Goal: Information Seeking & Learning: Learn about a topic

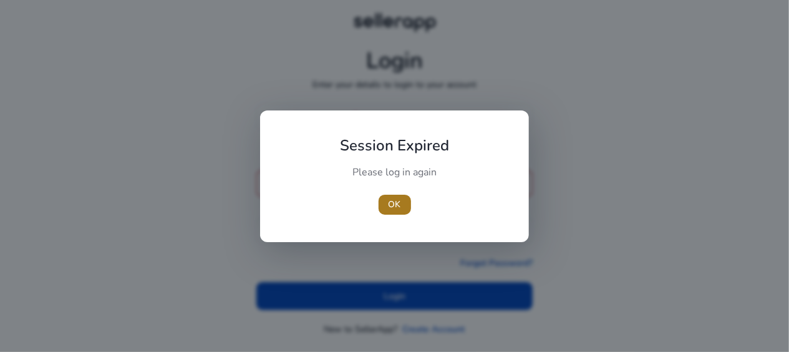
click at [399, 208] on span "OK" at bounding box center [395, 204] width 12 height 13
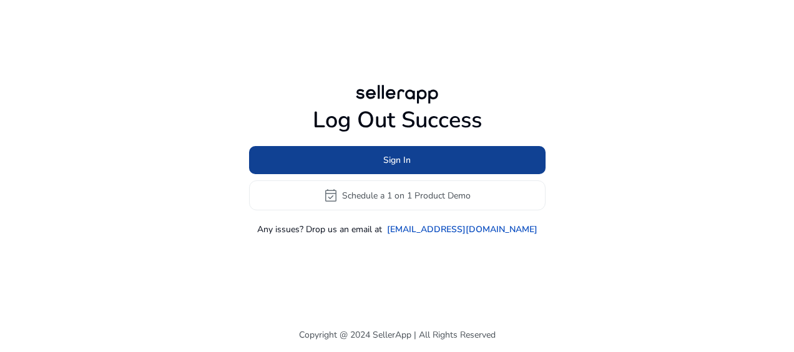
click at [393, 164] on span "Sign In" at bounding box center [396, 160] width 27 height 13
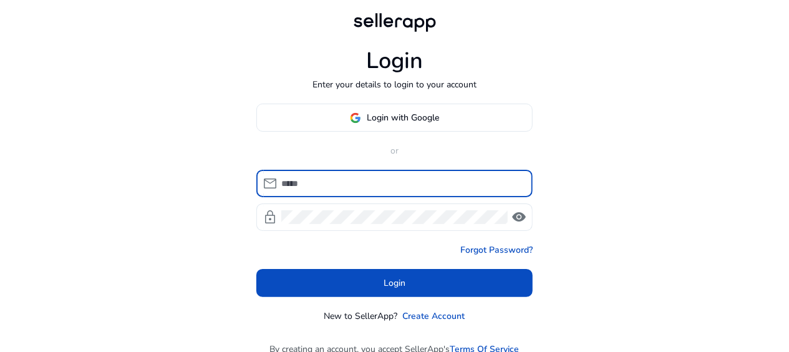
click at [315, 180] on input at bounding box center [402, 184] width 242 height 14
click at [313, 183] on input at bounding box center [402, 184] width 242 height 14
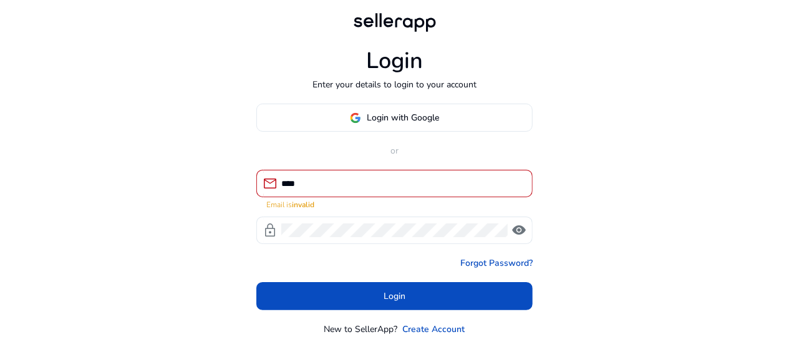
click at [673, 246] on div "Login Enter your details to login to your account Login with Google or mail ***…" at bounding box center [394, 190] width 789 height 380
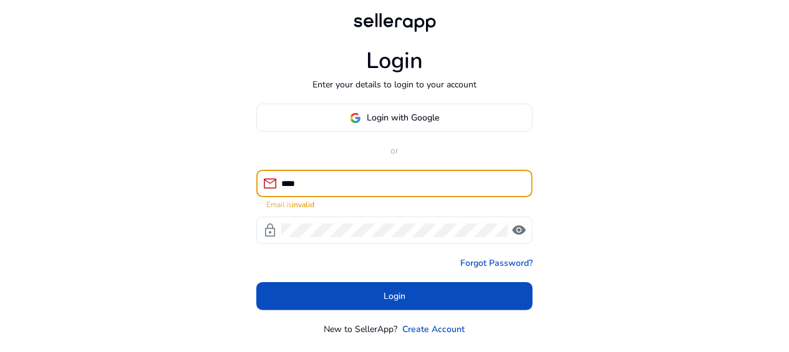
click at [311, 188] on input "****" at bounding box center [402, 184] width 242 height 14
type input "**********"
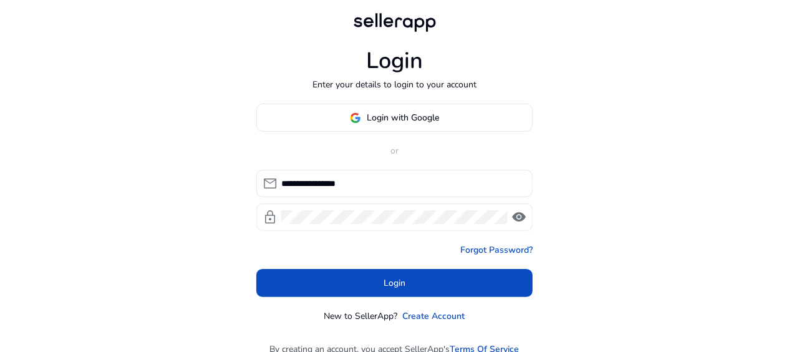
click at [518, 213] on span "visibility" at bounding box center [519, 217] width 15 height 15
click at [518, 213] on span "visibility_off" at bounding box center [519, 217] width 15 height 15
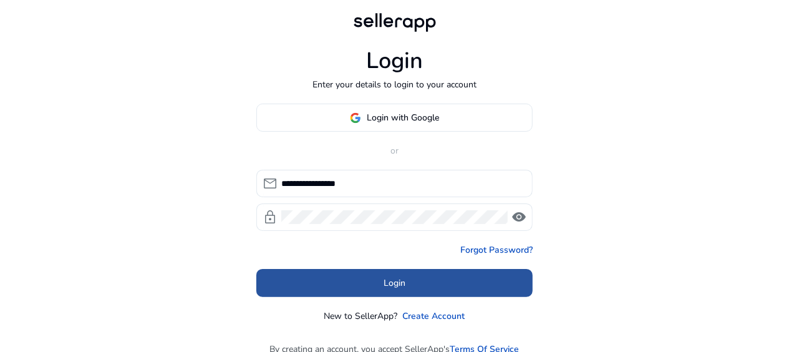
click at [442, 282] on span at bounding box center [394, 283] width 276 height 30
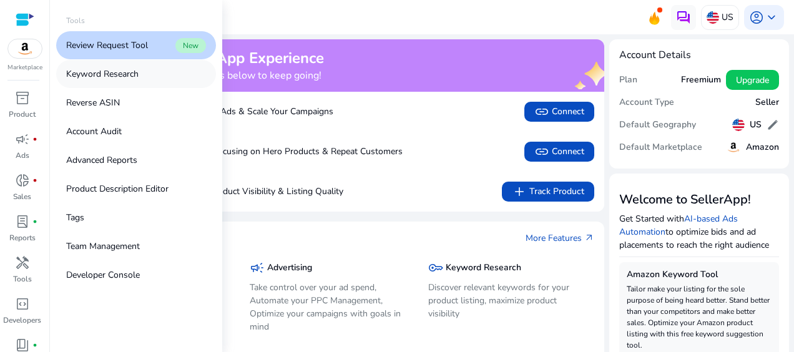
click at [130, 79] on p "Keyword Research" at bounding box center [102, 73] width 72 height 13
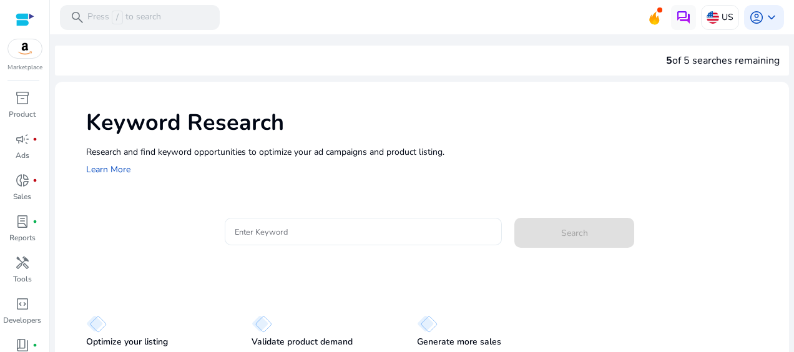
click at [258, 228] on input "Enter Keyword" at bounding box center [363, 232] width 257 height 14
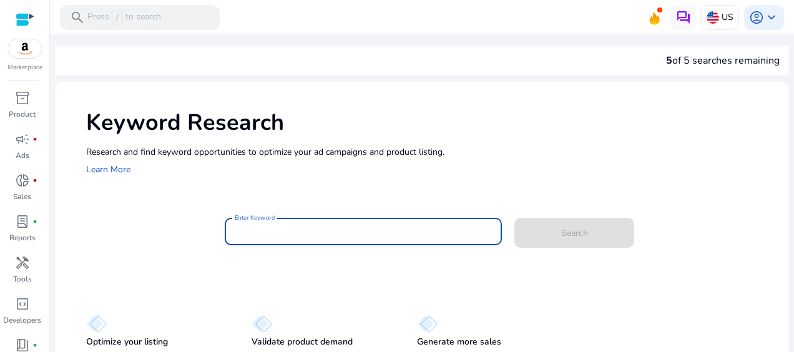
paste input "**********"
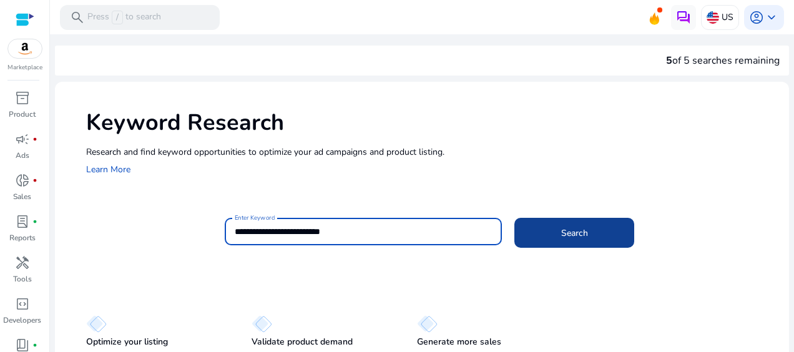
type input "**********"
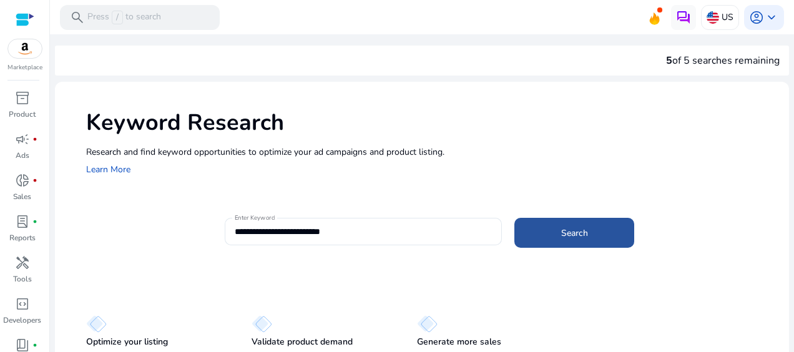
click at [574, 241] on span at bounding box center [574, 233] width 120 height 30
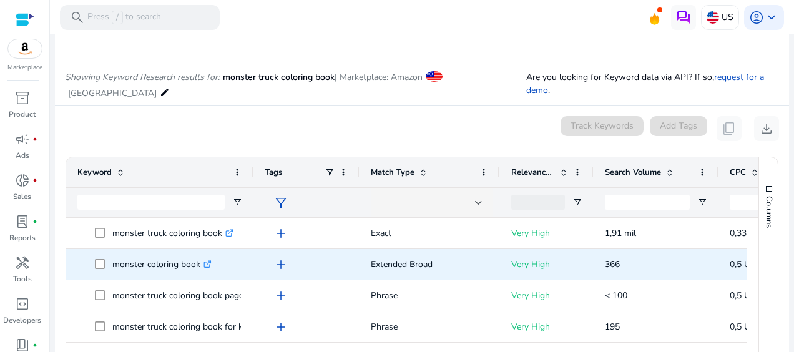
scroll to position [149, 0]
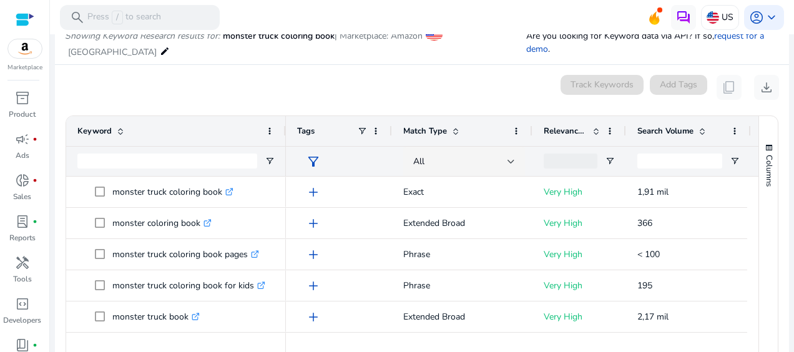
drag, startPoint x: 251, startPoint y: 129, endPoint x: 283, endPoint y: 129, distance: 32.5
click at [283, 129] on div at bounding box center [285, 131] width 5 height 30
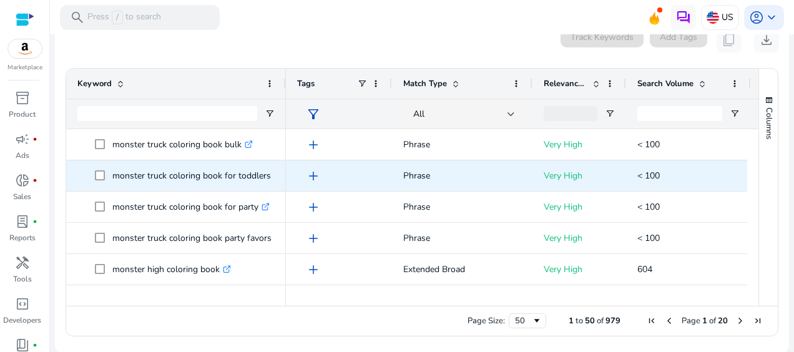
scroll to position [250, 0]
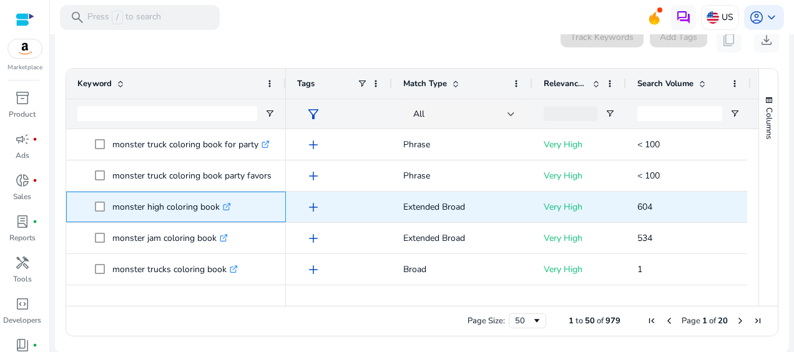
drag, startPoint x: 219, startPoint y: 208, endPoint x: 195, endPoint y: 206, distance: 24.4
click at [195, 206] on p "monster high coloring book .st0{fill:#2c8af8}" at bounding box center [171, 207] width 119 height 26
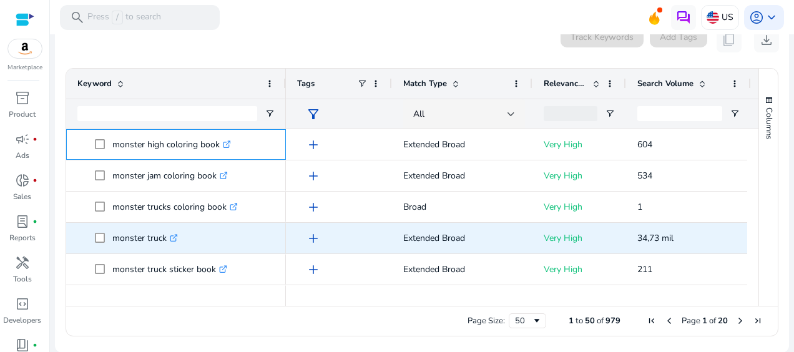
scroll to position [374, 0]
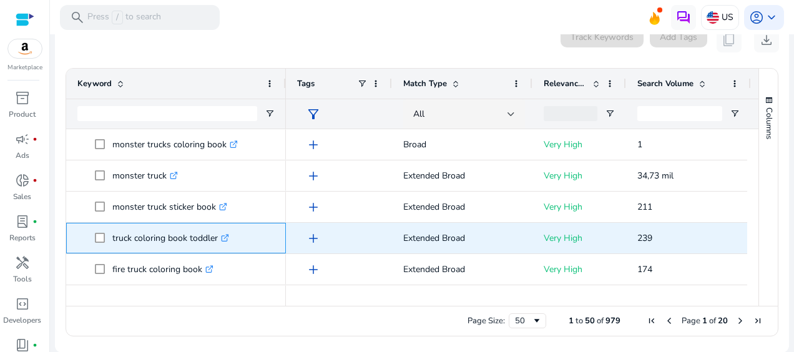
click at [102, 236] on span "truck coloring book toddler .st0{fill:#2c8af8}" at bounding box center [185, 238] width 180 height 26
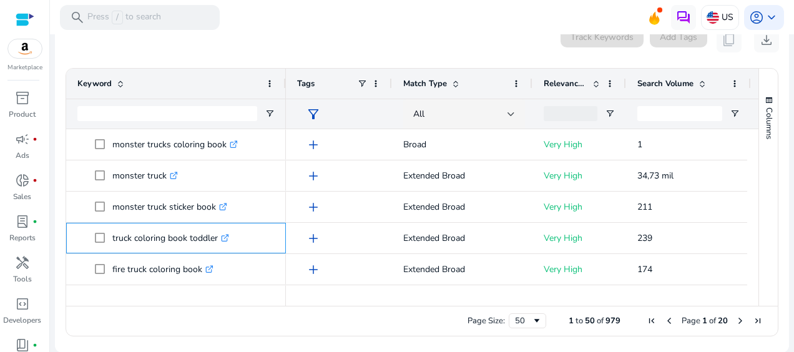
copy span "truck coloring book toddler"
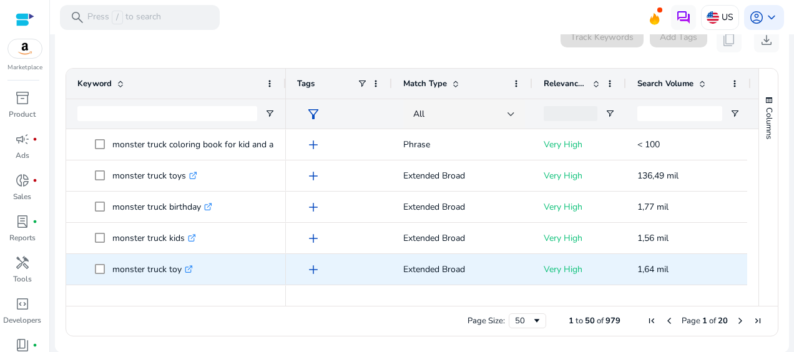
scroll to position [936, 0]
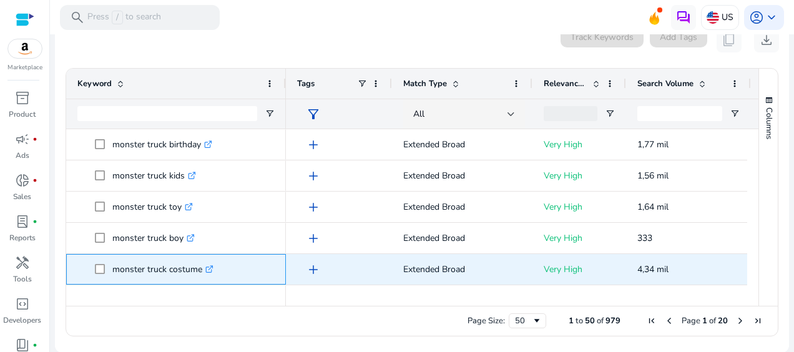
drag, startPoint x: 182, startPoint y: 270, endPoint x: 110, endPoint y: 275, distance: 72.5
click at [110, 275] on span "monster truck costume .st0{fill:#2c8af8}" at bounding box center [185, 269] width 180 height 26
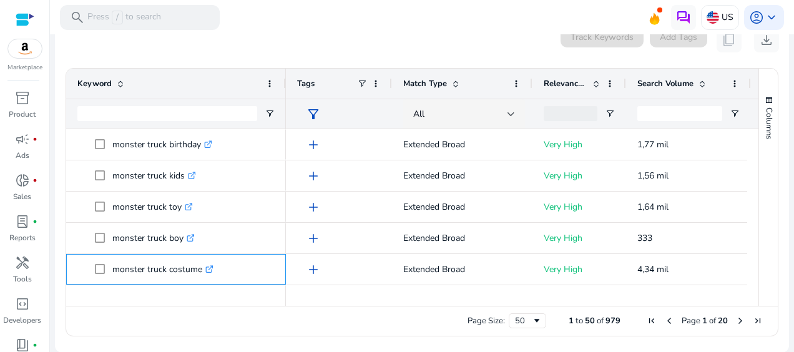
copy span "monster truck costume"
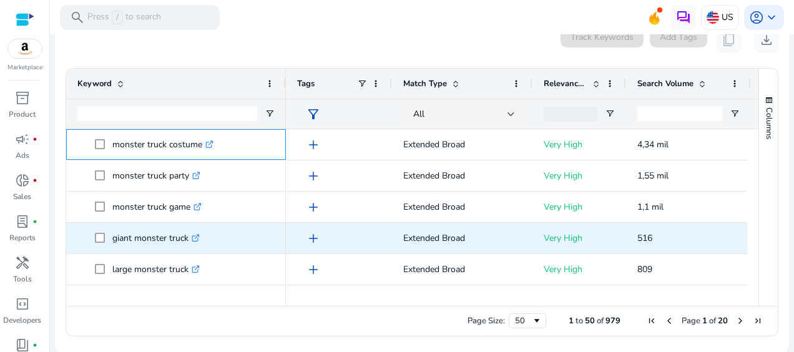
scroll to position [1061, 0]
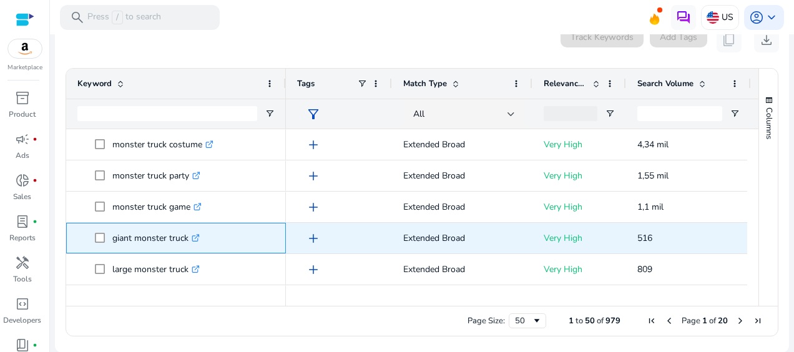
drag, startPoint x: 189, startPoint y: 240, endPoint x: 112, endPoint y: 240, distance: 76.8
click at [112, 240] on p "giant monster truck .st0{fill:#2c8af8}" at bounding box center [155, 238] width 87 height 26
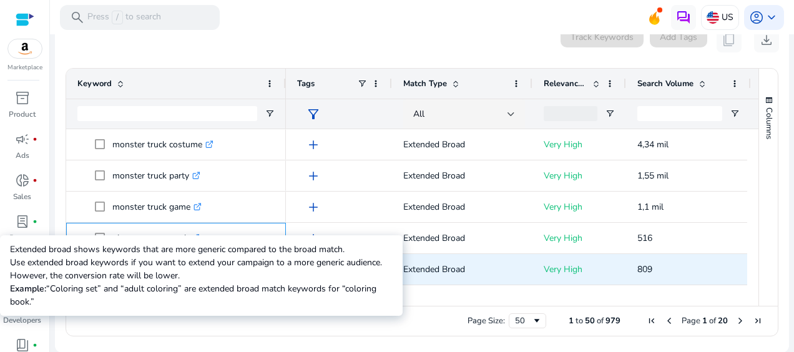
copy p "giant monster truck"
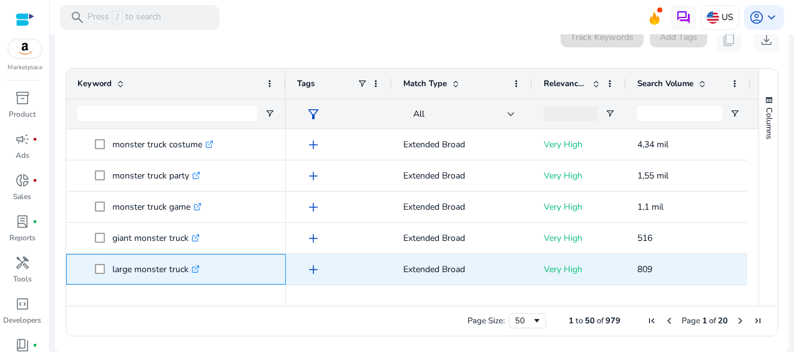
drag, startPoint x: 188, startPoint y: 268, endPoint x: 112, endPoint y: 270, distance: 75.5
click at [112, 270] on p "large monster truck .st0{fill:#2c8af8}" at bounding box center [155, 269] width 87 height 26
copy p "large monster truck"
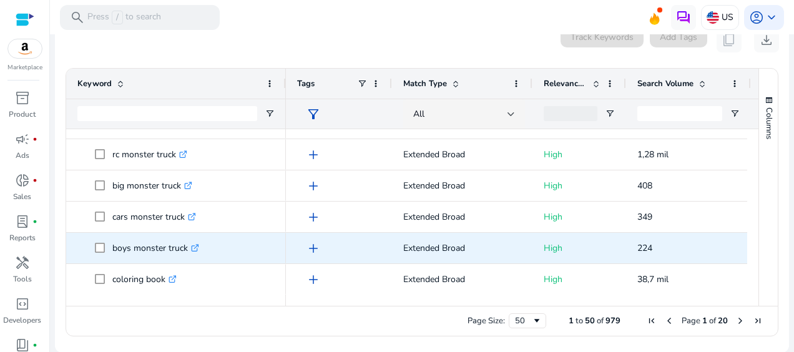
scroll to position [1394, 0]
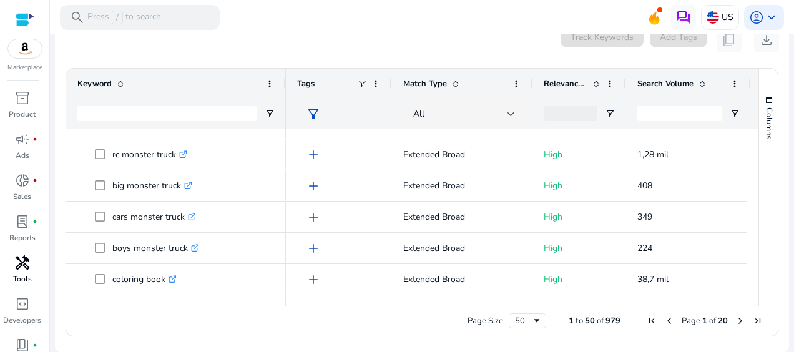
click at [22, 265] on span "handyman" at bounding box center [22, 262] width 15 height 15
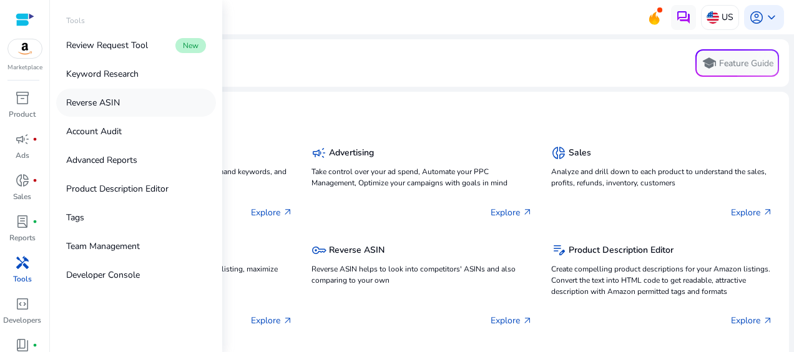
click at [114, 99] on p "Reverse ASIN" at bounding box center [93, 102] width 54 height 13
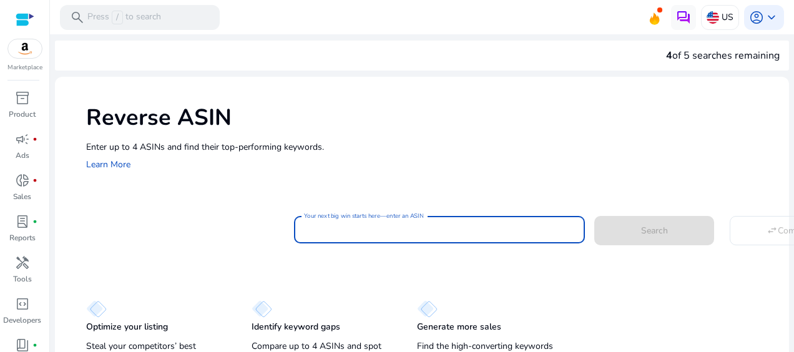
click at [321, 230] on input "Your next big win starts here—enter an ASIN" at bounding box center [439, 230] width 271 height 14
paste input "**********"
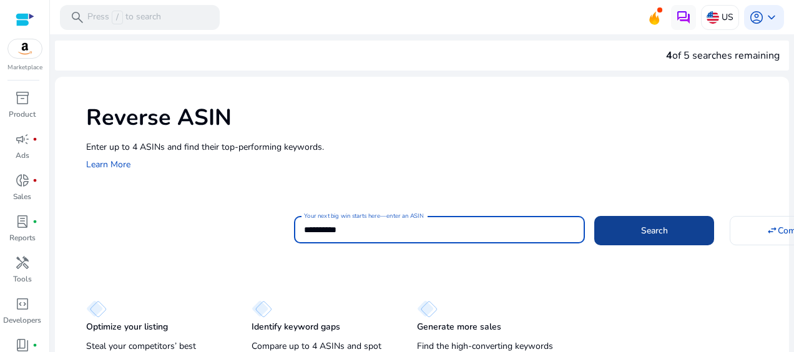
type input "**********"
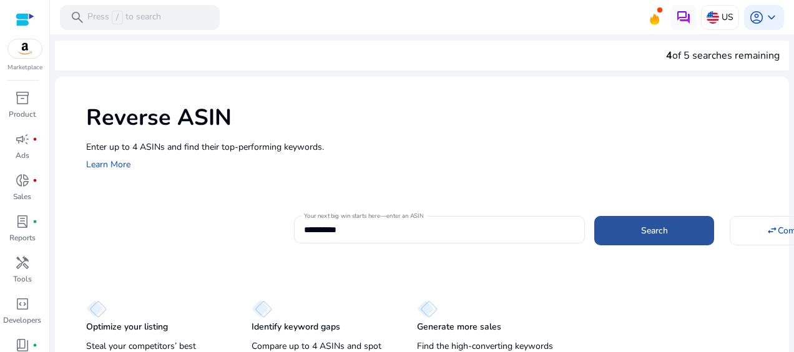
click at [648, 227] on span "Search" at bounding box center [654, 230] width 27 height 13
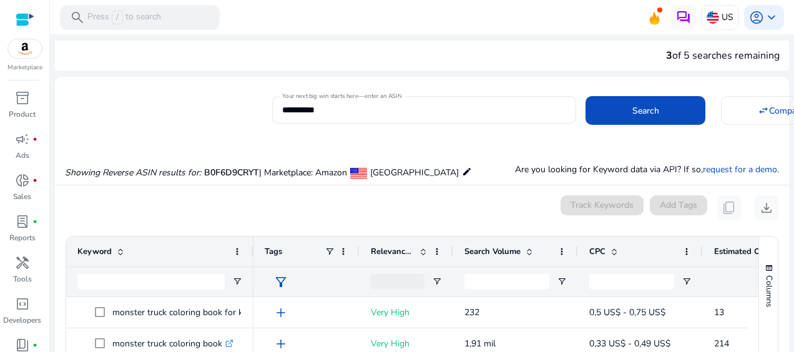
scroll to position [134, 0]
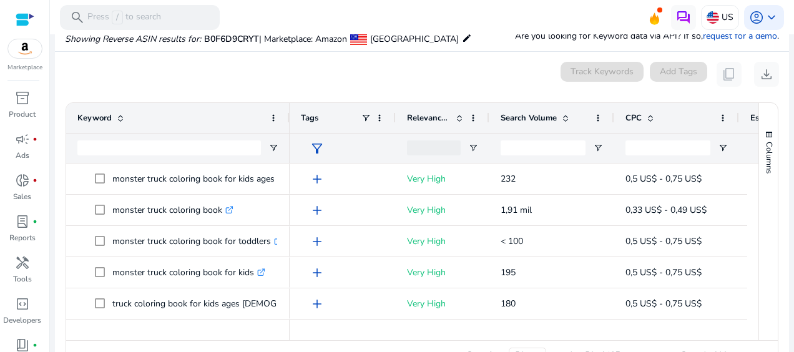
drag, startPoint x: 251, startPoint y: 115, endPoint x: 445, endPoint y: 247, distance: 234.9
click at [291, 117] on div at bounding box center [288, 118] width 5 height 30
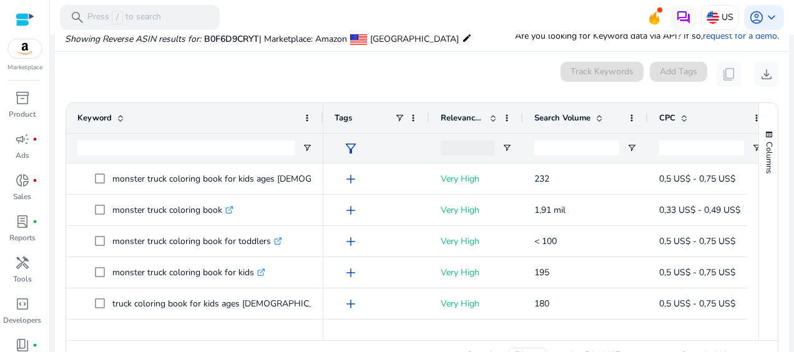
drag, startPoint x: 313, startPoint y: 121, endPoint x: 322, endPoint y: 122, distance: 8.8
click at [322, 122] on div at bounding box center [322, 118] width 5 height 30
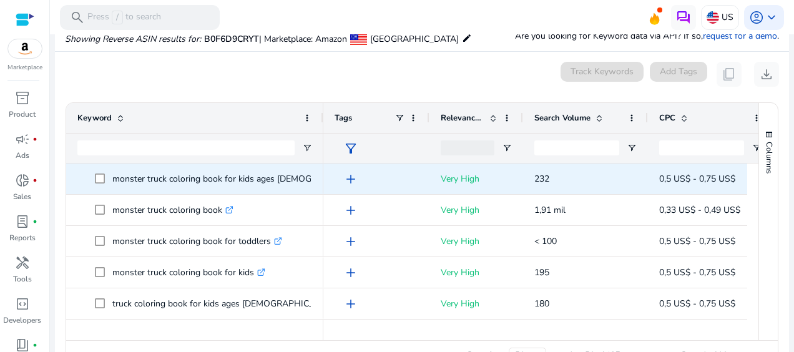
scroll to position [71, 0]
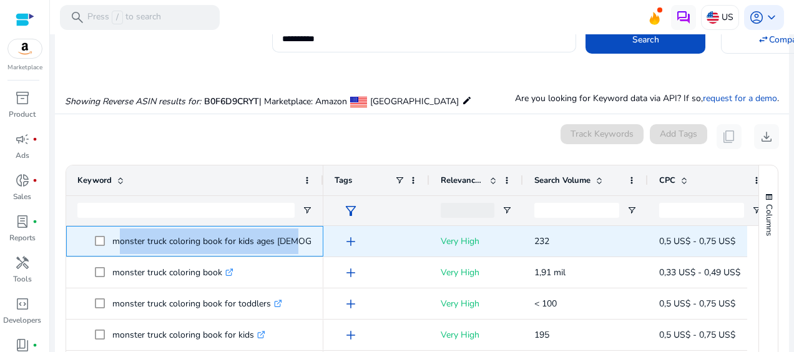
drag, startPoint x: 112, startPoint y: 243, endPoint x: 288, endPoint y: 232, distance: 177.0
click at [288, 232] on p "monster truck coloring book for kids ages [DEMOGRAPHIC_DATA] .st0{fill:#2c8af8}" at bounding box center [248, 241] width 272 height 26
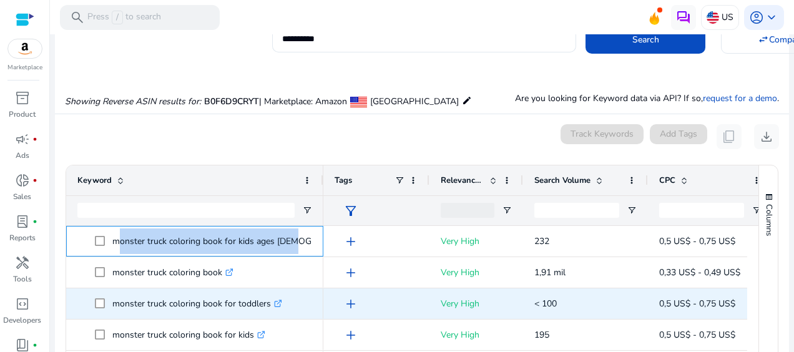
copy p "monster truck coloring book for kids ages [DEMOGRAPHIC_DATA]"
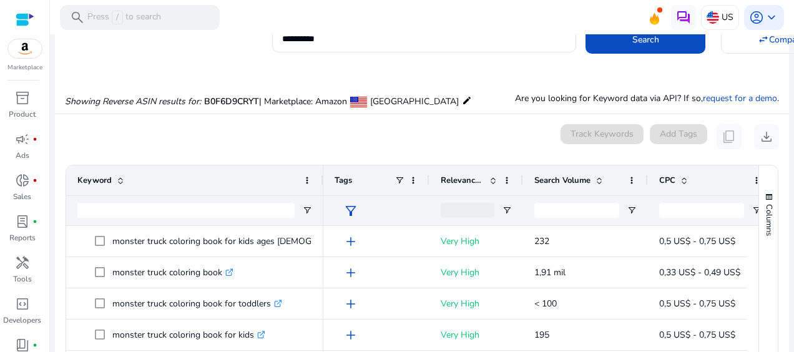
click at [424, 135] on div "0 keyword(s) selected Track Keywords Add Tags content_copy download" at bounding box center [422, 136] width 714 height 25
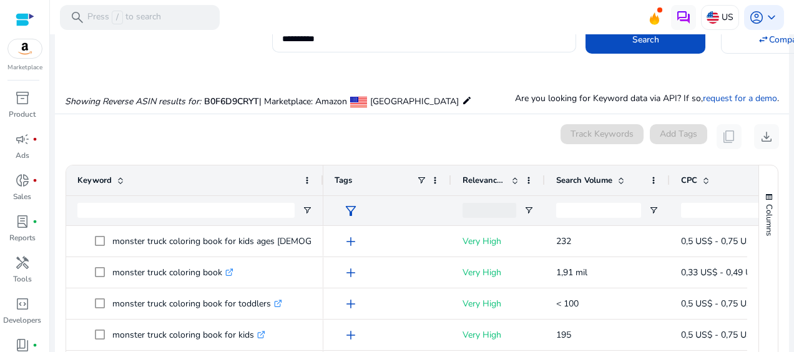
drag, startPoint x: 427, startPoint y: 176, endPoint x: 449, endPoint y: 175, distance: 21.9
click at [449, 175] on div at bounding box center [450, 180] width 5 height 30
click at [317, 179] on div "Keyword" at bounding box center [194, 180] width 257 height 30
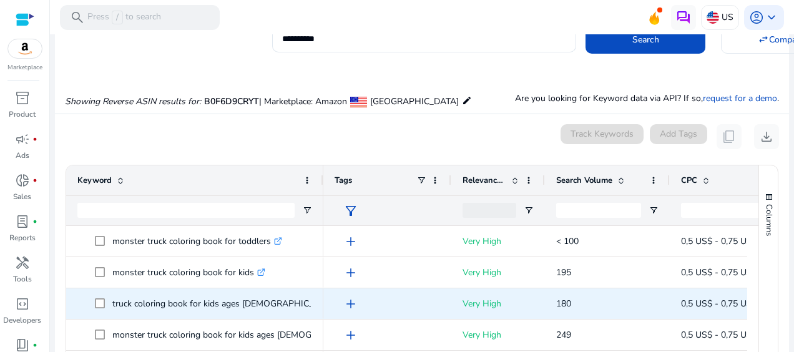
scroll to position [0, 0]
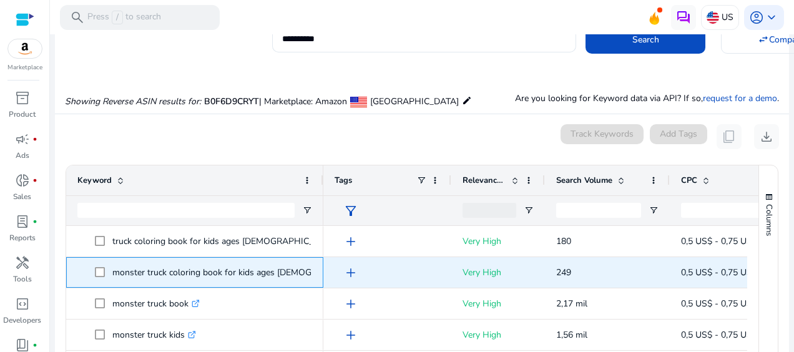
click at [235, 270] on p "monster truck coloring book for kids ages [DEMOGRAPHIC_DATA] .st0{fill:#2c8af8}" at bounding box center [248, 273] width 272 height 26
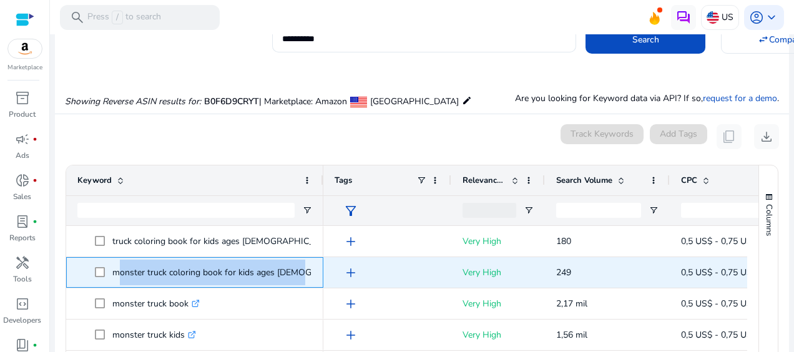
drag, startPoint x: 219, startPoint y: 273, endPoint x: 112, endPoint y: 268, distance: 106.8
click at [112, 268] on p "monster truck coloring book for kids ages [DEMOGRAPHIC_DATA] .st0{fill:#2c8af8}" at bounding box center [248, 273] width 272 height 26
copy p "monster truck coloring book for kids ages [DEMOGRAPHIC_DATA]"
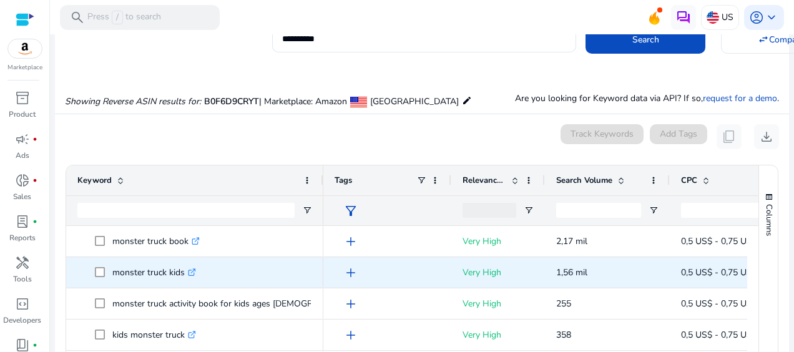
scroll to position [250, 0]
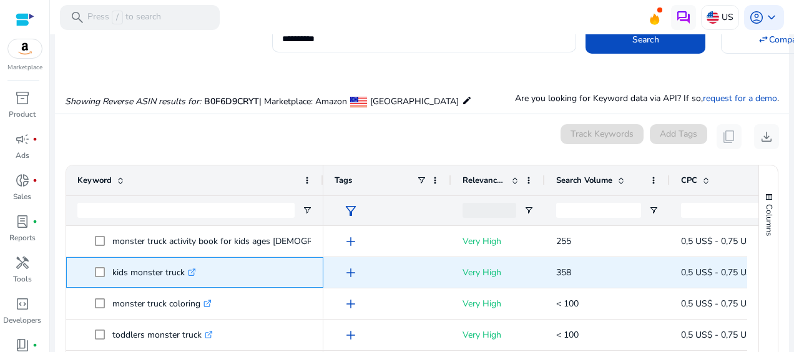
drag, startPoint x: 183, startPoint y: 272, endPoint x: 111, endPoint y: 273, distance: 71.8
click at [111, 273] on span "kids monster truck .st0{fill:#2c8af8}" at bounding box center [203, 273] width 217 height 26
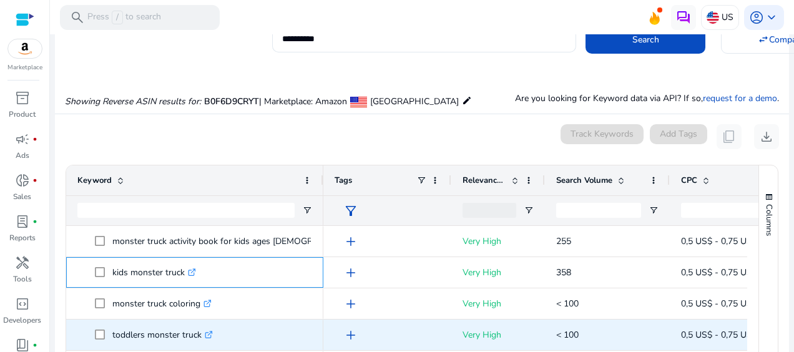
copy span "kids monster truck"
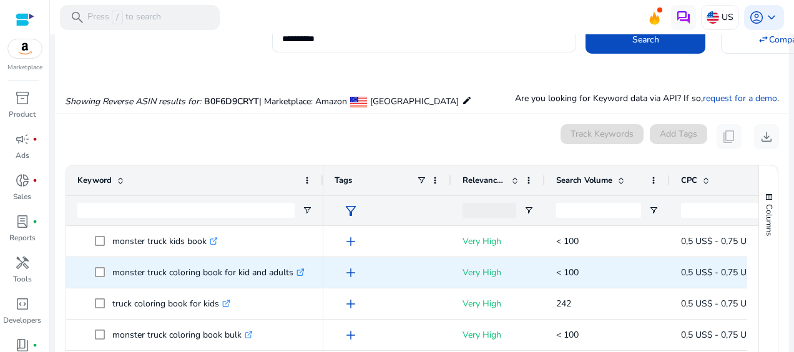
scroll to position [562, 0]
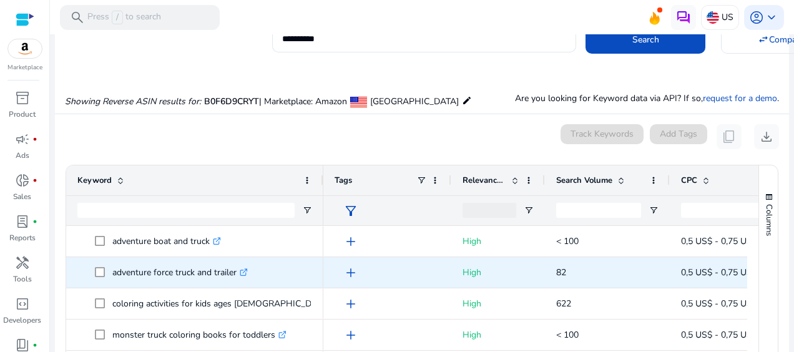
scroll to position [811, 0]
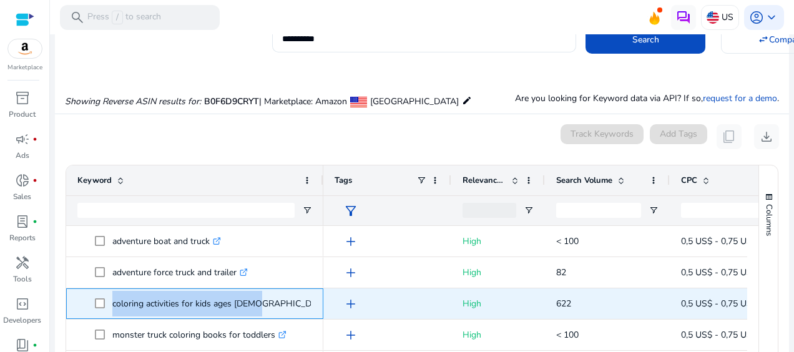
drag, startPoint x: 250, startPoint y: 301, endPoint x: 111, endPoint y: 295, distance: 138.7
click at [111, 295] on span "coloring activities for kids ages 4-8 .st0{fill:#2c8af8}" at bounding box center [203, 304] width 217 height 26
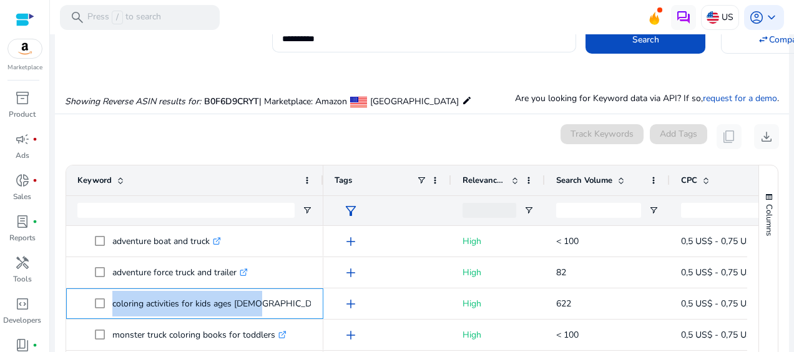
copy span "coloring activities for kids ages [DEMOGRAPHIC_DATA]"
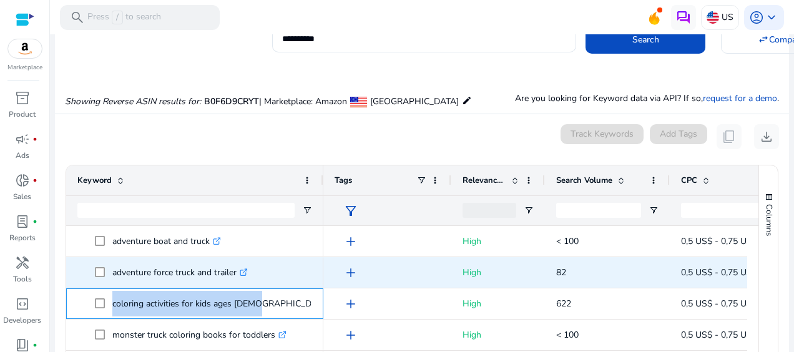
scroll to position [874, 0]
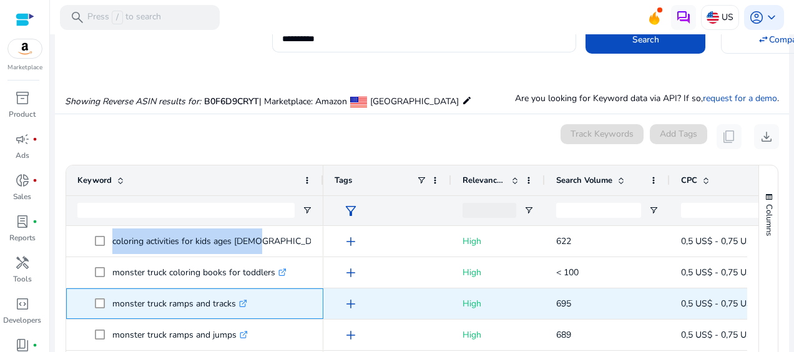
drag, startPoint x: 235, startPoint y: 303, endPoint x: 109, endPoint y: 306, distance: 126.1
click at [109, 306] on span "monster truck ramps and tracks .st0{fill:#2c8af8}" at bounding box center [203, 304] width 217 height 26
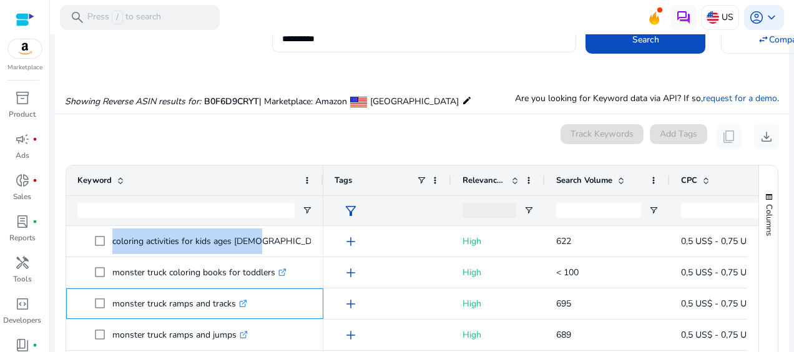
copy span "monster truck ramps and tracks"
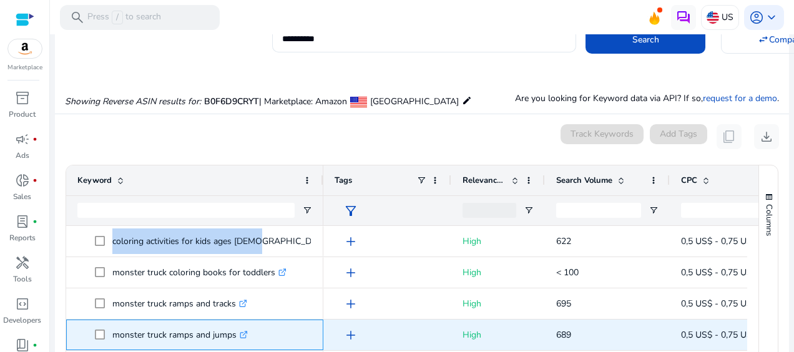
drag, startPoint x: 236, startPoint y: 336, endPoint x: 111, endPoint y: 339, distance: 124.9
click at [111, 339] on span "monster truck ramps and jumps .st0{fill:#2c8af8}" at bounding box center [203, 335] width 217 height 26
copy span "monster truck ramps and jumps"
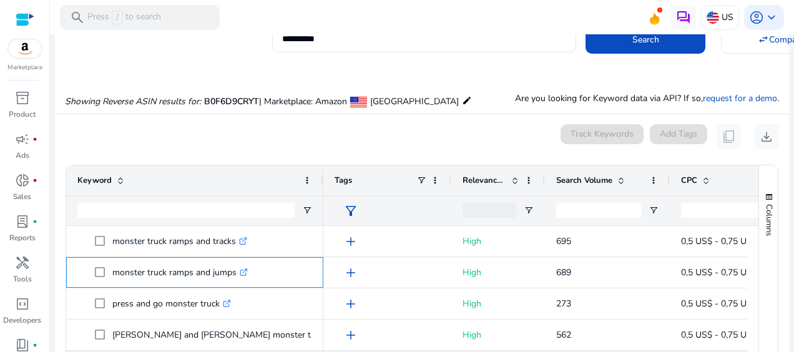
scroll to position [998, 0]
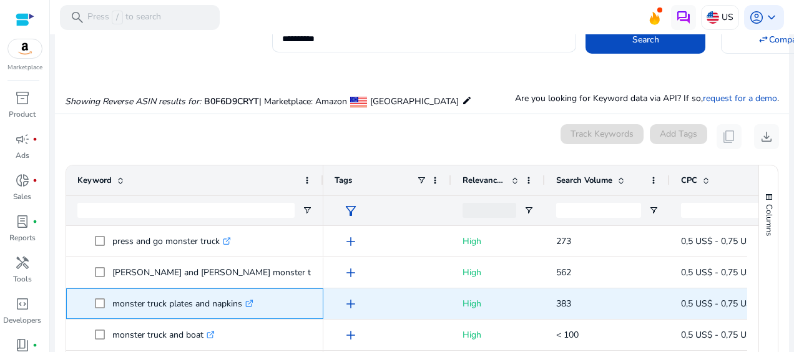
drag, startPoint x: 242, startPoint y: 303, endPoint x: 112, endPoint y: 308, distance: 129.9
click at [112, 308] on p "monster truck plates and napkins .st0{fill:#2c8af8}" at bounding box center [182, 304] width 141 height 26
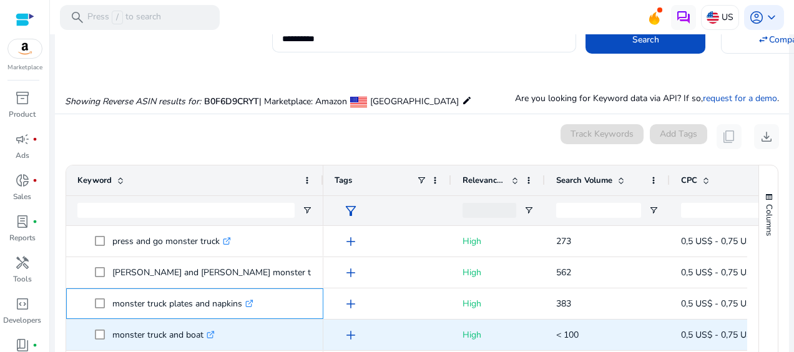
copy p "monster truck plates and napkins"
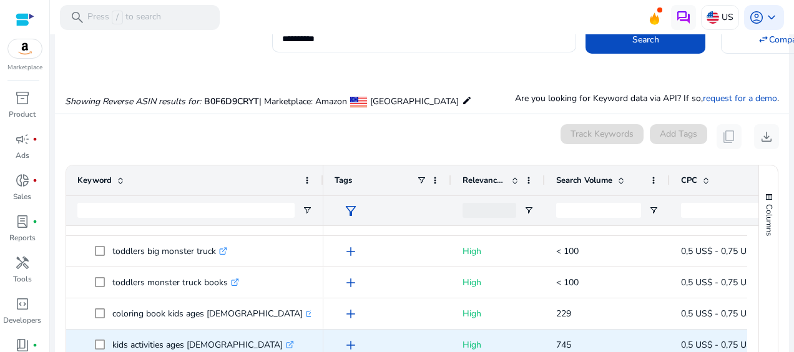
scroll to position [134, 0]
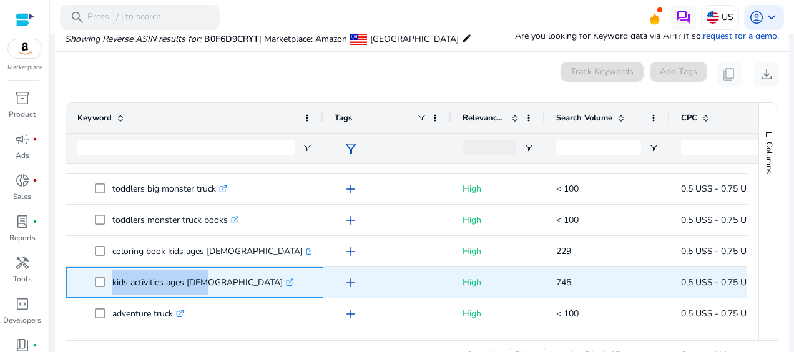
drag, startPoint x: 200, startPoint y: 284, endPoint x: 109, endPoint y: 276, distance: 92.1
click at [109, 276] on span "kids activities ages 4-8 .st0{fill:#2c8af8}" at bounding box center [203, 283] width 217 height 26
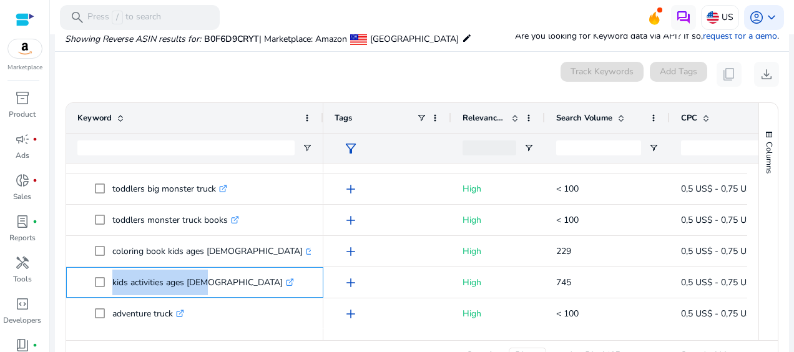
copy span "kids activities ages 4-8"
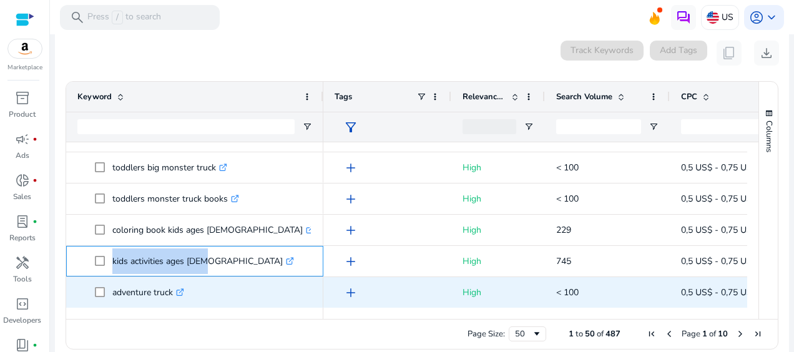
scroll to position [168, 0]
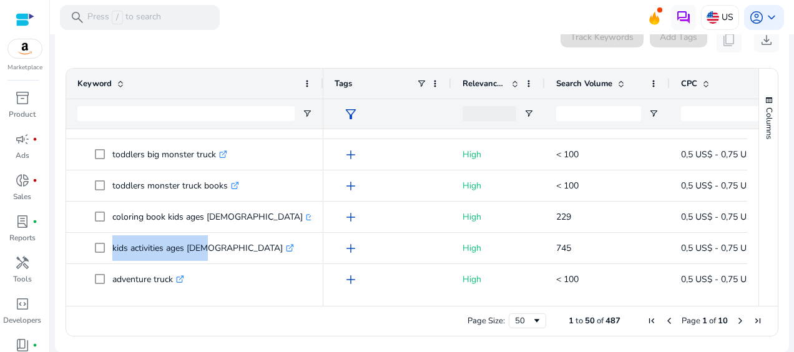
drag, startPoint x: 537, startPoint y: 305, endPoint x: 587, endPoint y: 295, distance: 50.3
click at [587, 295] on div "Drag here to set row groups Drag here to set column labels Keyword Tags 9" at bounding box center [422, 202] width 713 height 268
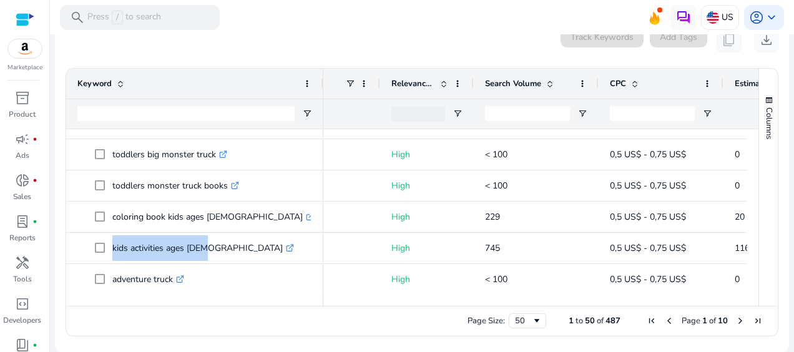
scroll to position [0, 0]
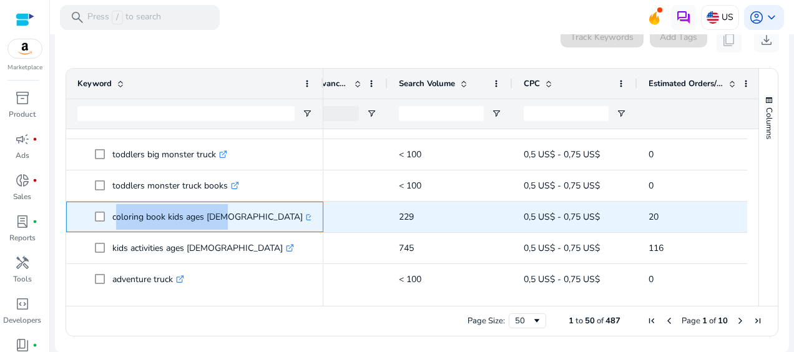
drag, startPoint x: 220, startPoint y: 217, endPoint x: 112, endPoint y: 220, distance: 107.4
click at [112, 220] on p "coloring book kids ages 4-8 .st0{fill:#2c8af8}" at bounding box center [213, 217] width 202 height 26
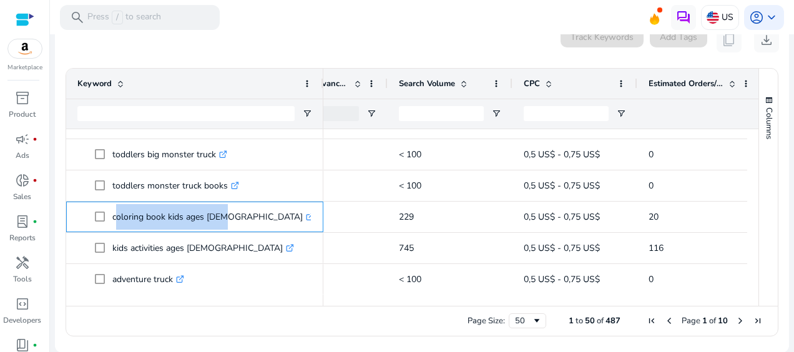
copy p "coloring book kids ages 4-8"
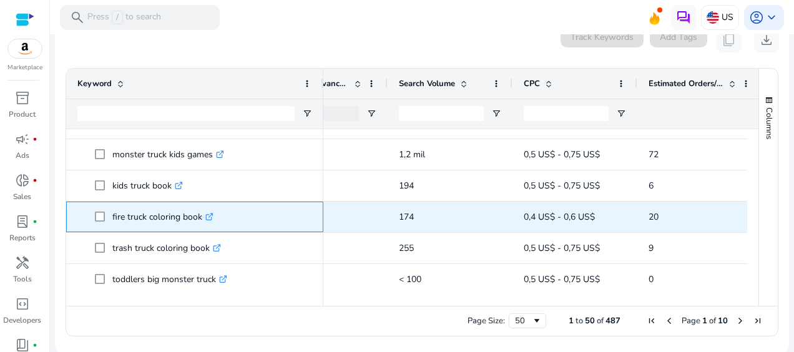
click at [97, 219] on span "fire truck coloring book .st0{fill:#2c8af8}" at bounding box center [203, 217] width 217 height 26
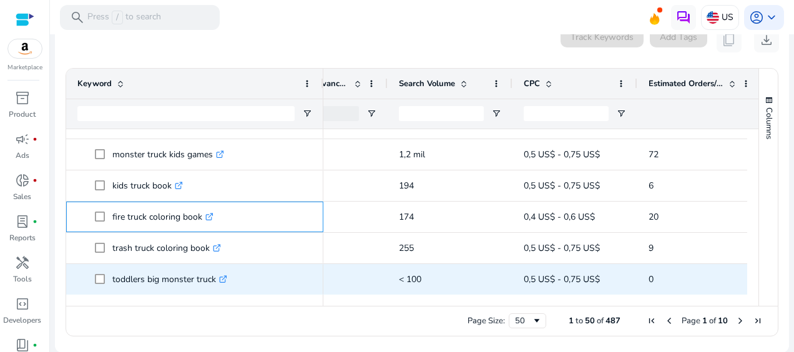
copy span "fire truck coloring book"
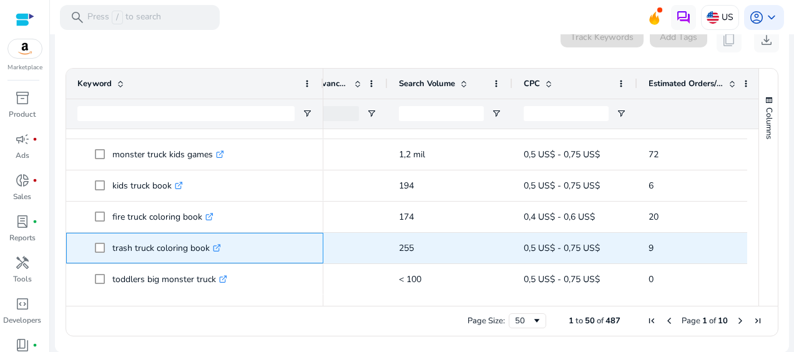
drag, startPoint x: 208, startPoint y: 248, endPoint x: 112, endPoint y: 256, distance: 96.4
click at [112, 256] on p "trash truck coloring book .st0{fill:#2c8af8}" at bounding box center [166, 248] width 109 height 26
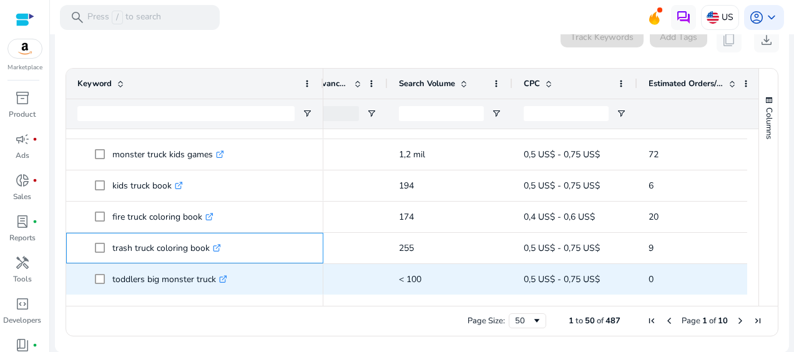
copy p "trash truck coloring book"
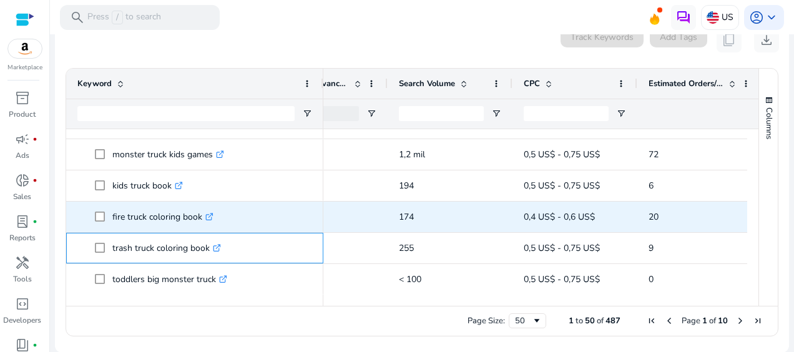
scroll to position [1207, 0]
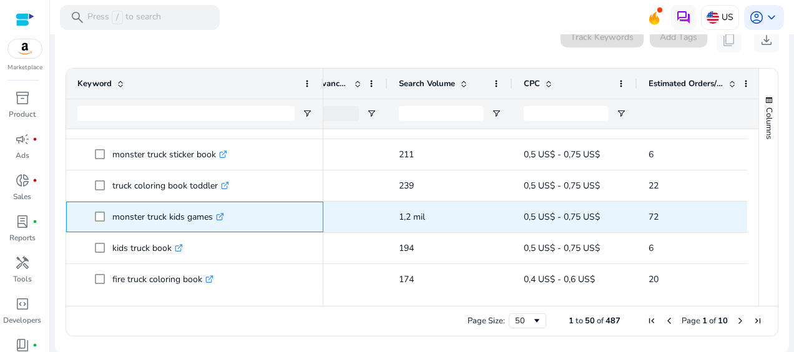
drag, startPoint x: 213, startPoint y: 217, endPoint x: 110, endPoint y: 222, distance: 103.1
click at [110, 222] on span "monster truck kids games .st0{fill:#2c8af8}" at bounding box center [203, 217] width 217 height 26
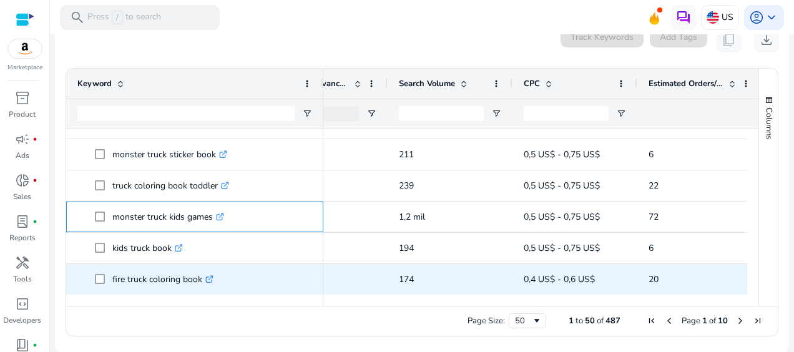
copy span "monster truck kids games"
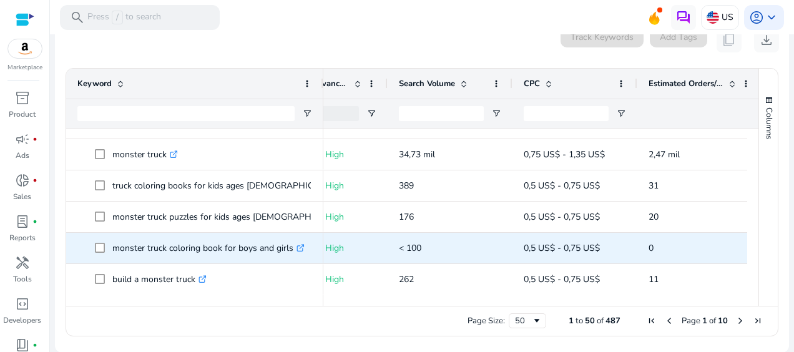
scroll to position [396, 0]
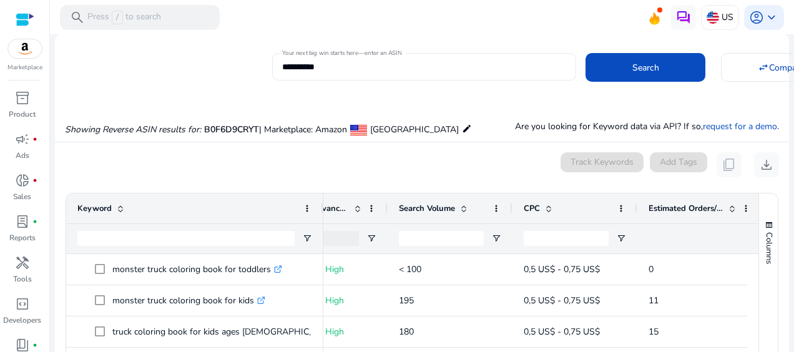
click at [343, 65] on input "**********" at bounding box center [424, 67] width 284 height 14
click at [280, 64] on div "**********" at bounding box center [424, 66] width 304 height 27
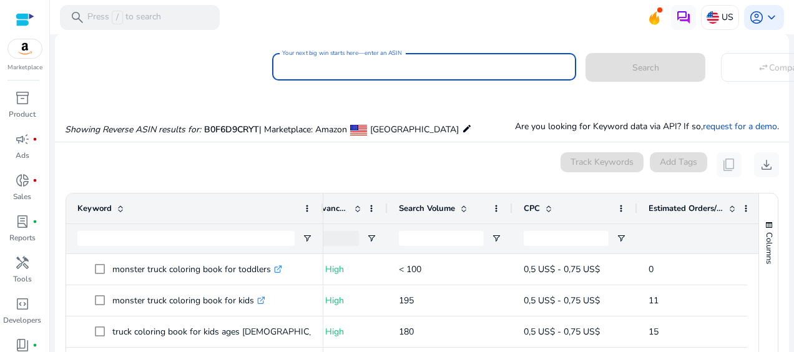
paste input "**********"
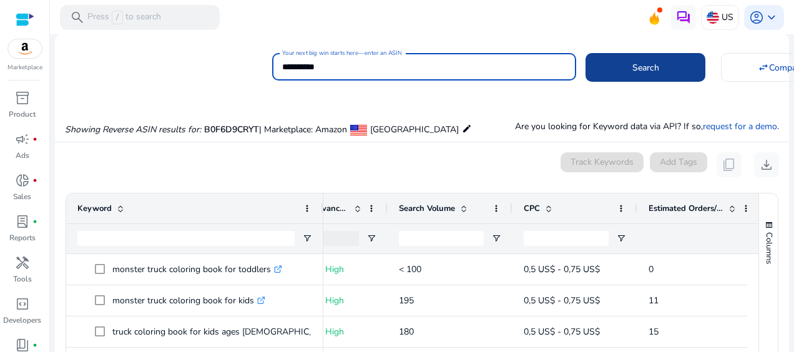
type input "**********"
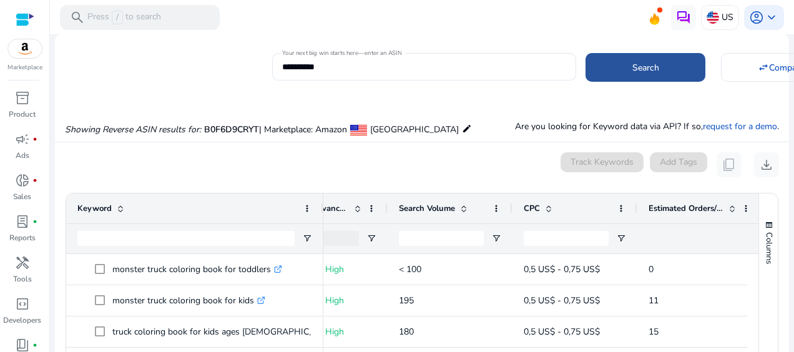
click at [678, 69] on span at bounding box center [645, 67] width 120 height 30
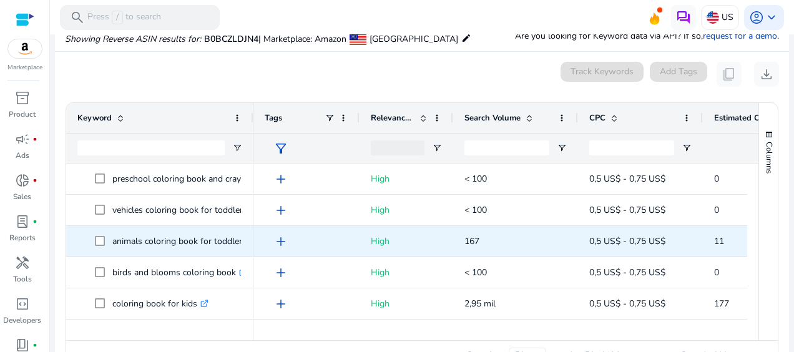
scroll to position [936, 0]
click at [139, 252] on p "color and frame coloring book .st0{fill:#2c8af8}" at bounding box center [176, 241] width 128 height 26
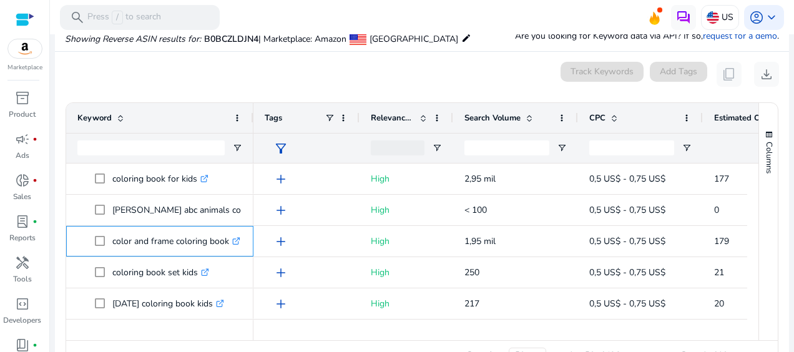
drag, startPoint x: 123, startPoint y: 246, endPoint x: 112, endPoint y: 245, distance: 10.7
click at [115, 245] on p "color and frame coloring book .st0{fill:#2c8af8}" at bounding box center [176, 241] width 128 height 26
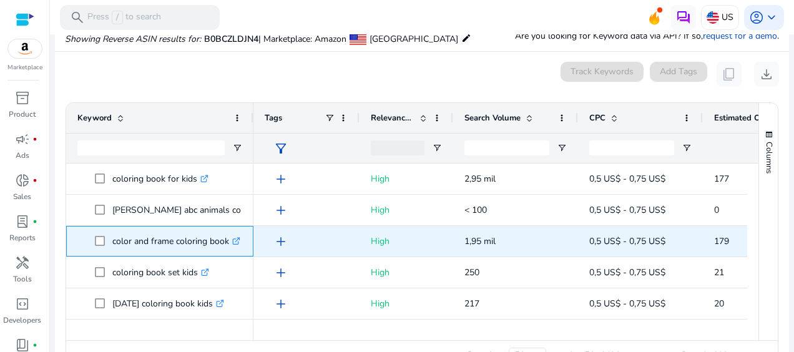
drag, startPoint x: 111, startPoint y: 238, endPoint x: 227, endPoint y: 247, distance: 115.8
click at [227, 247] on span "color and frame coloring book .st0{fill:#2c8af8}" at bounding box center [168, 241] width 147 height 26
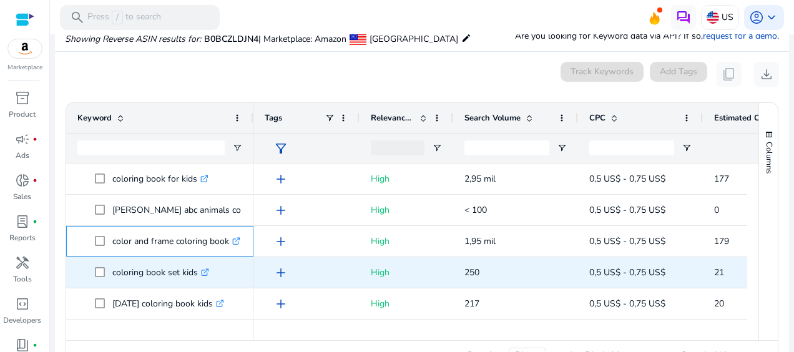
copy span "color and frame coloring book"
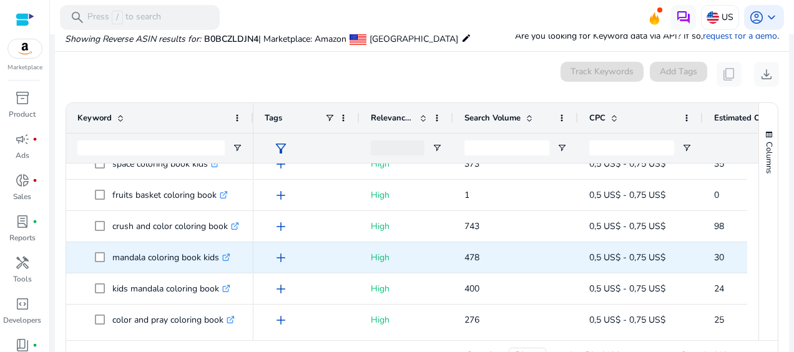
scroll to position [1394, 0]
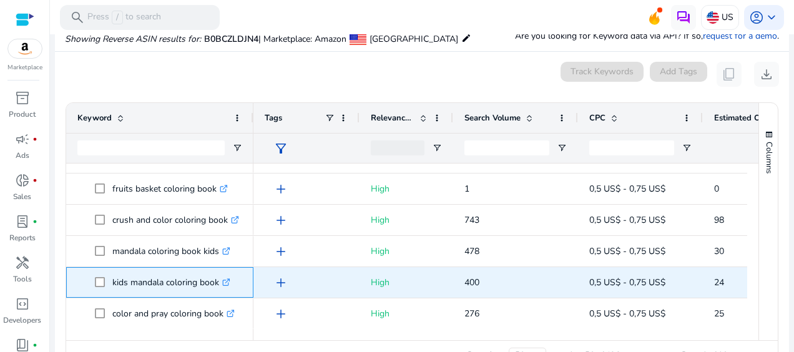
drag, startPoint x: 218, startPoint y: 282, endPoint x: 111, endPoint y: 273, distance: 107.7
click at [111, 273] on span "kids mandala coloring book .st0{fill:#2c8af8}" at bounding box center [168, 283] width 147 height 26
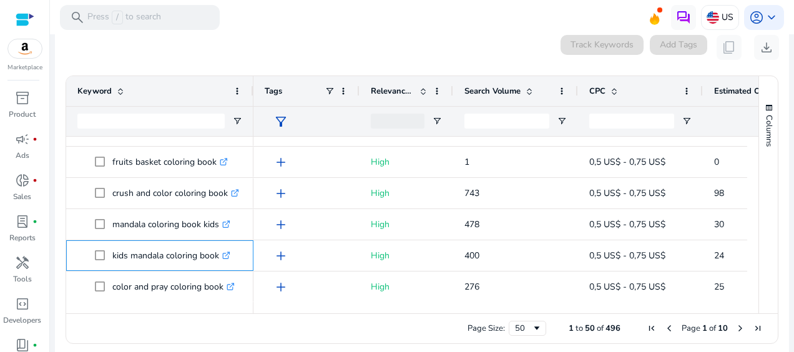
scroll to position [168, 0]
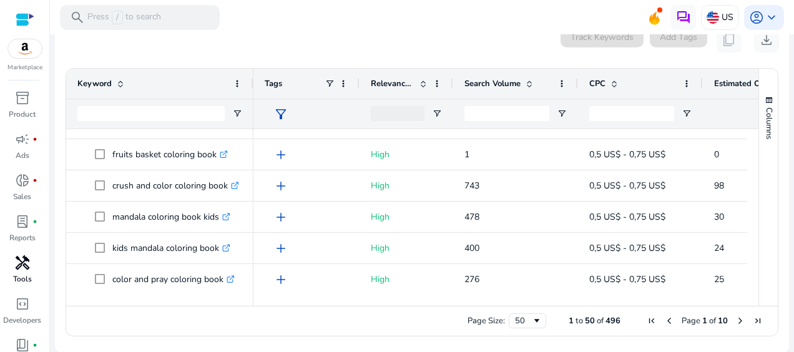
click at [22, 272] on link "handyman Tools" at bounding box center [22, 273] width 44 height 41
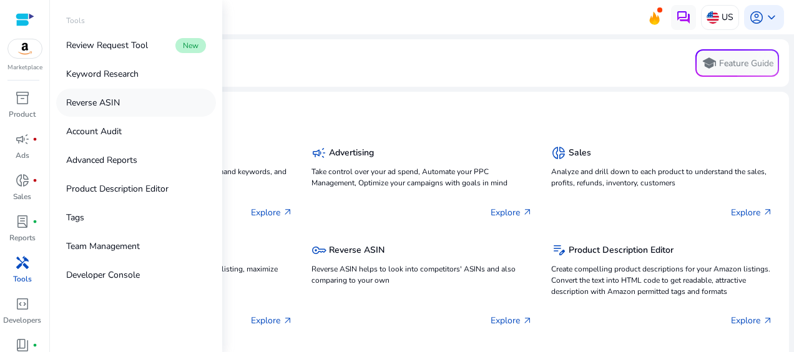
drag, startPoint x: 121, startPoint y: 67, endPoint x: 165, endPoint y: 112, distance: 62.7
click at [121, 67] on p "Keyword Research" at bounding box center [102, 73] width 72 height 13
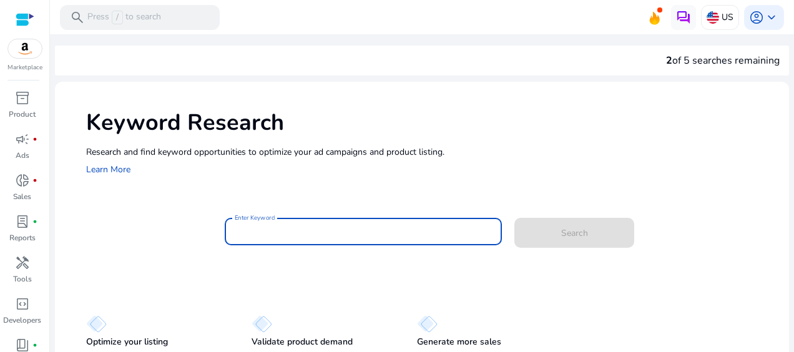
click at [253, 229] on input "Enter Keyword" at bounding box center [363, 232] width 257 height 14
paste input "**********"
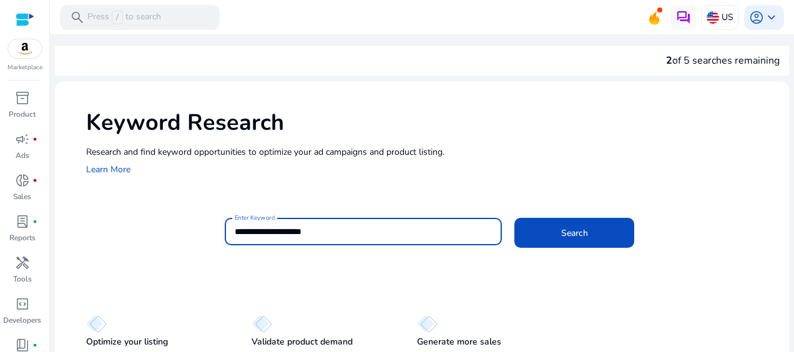
type input "**********"
click at [514, 218] on button "Search" at bounding box center [574, 233] width 120 height 30
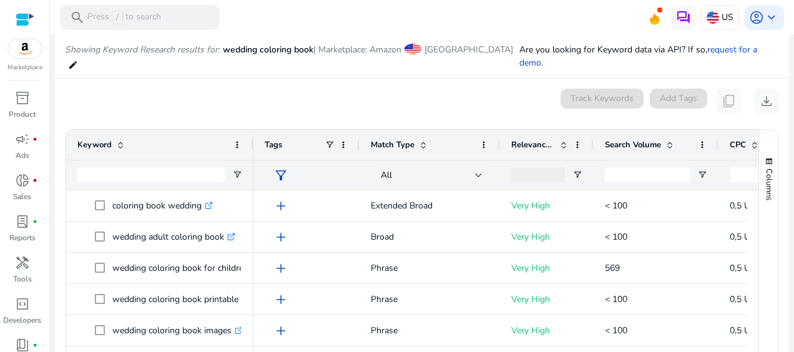
scroll to position [149, 0]
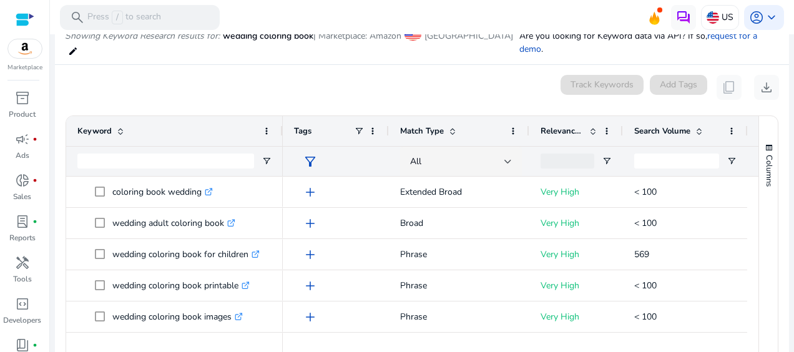
drag, startPoint x: 250, startPoint y: 119, endPoint x: 280, endPoint y: 124, distance: 29.8
click at [280, 124] on div at bounding box center [282, 131] width 5 height 30
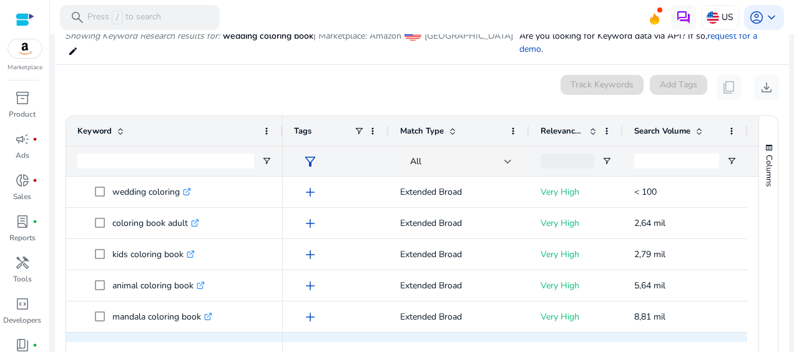
scroll to position [0, 0]
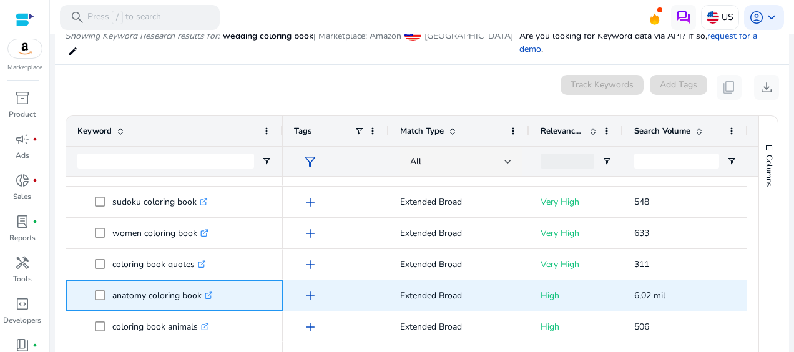
drag, startPoint x: 201, startPoint y: 282, endPoint x: 111, endPoint y: 282, distance: 89.9
click at [111, 283] on span "anatomy coloring book .st0{fill:#2c8af8}" at bounding box center [183, 296] width 177 height 26
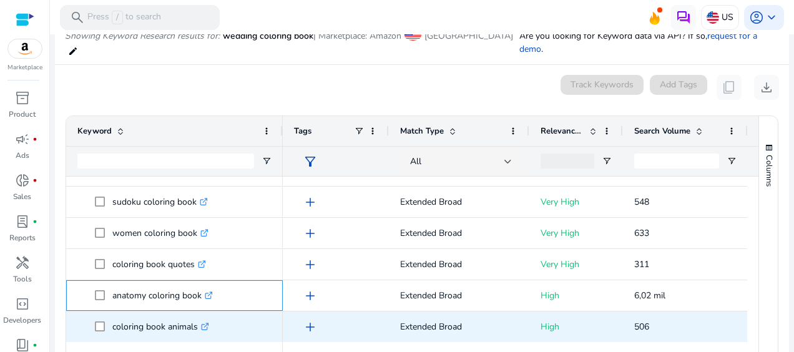
copy span "anatomy coloring book"
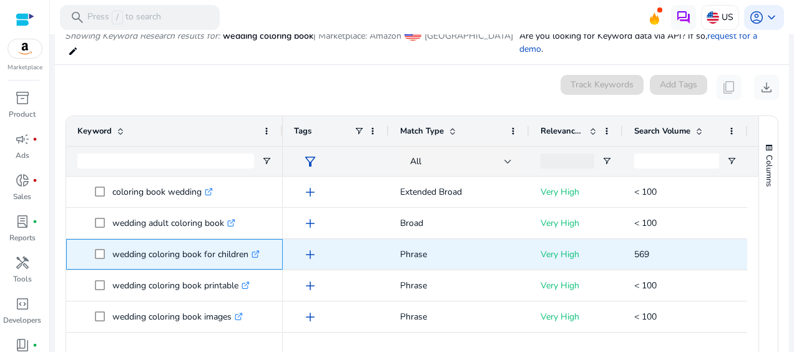
drag, startPoint x: 249, startPoint y: 242, endPoint x: 114, endPoint y: 237, distance: 135.5
click at [114, 242] on p "wedding coloring book for children .st0{fill:#2c8af8}" at bounding box center [185, 255] width 147 height 26
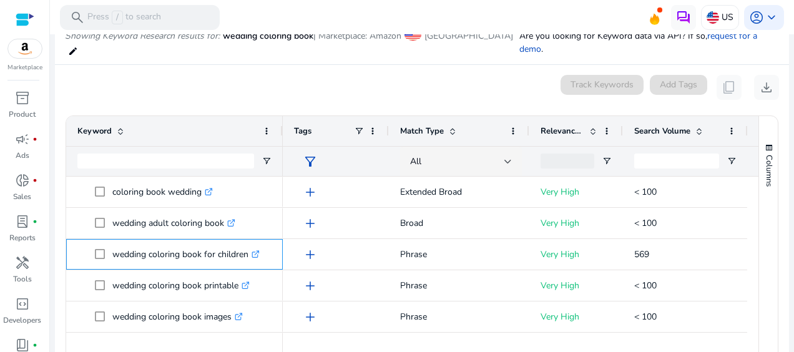
copy p "wedding coloring book for children"
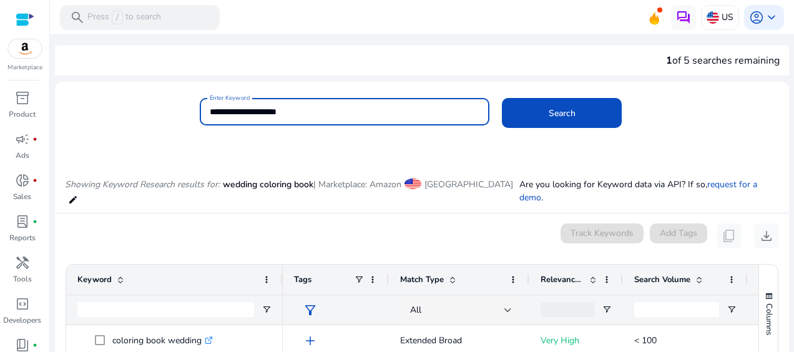
drag, startPoint x: 216, startPoint y: 110, endPoint x: 208, endPoint y: 110, distance: 7.5
click at [210, 110] on input "**********" at bounding box center [345, 112] width 270 height 14
paste input "********"
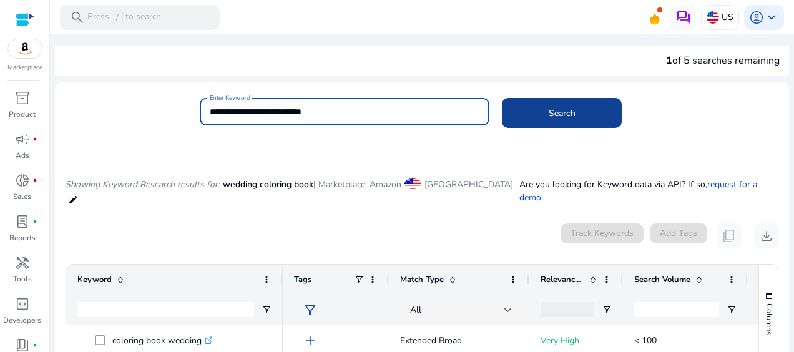
type input "**********"
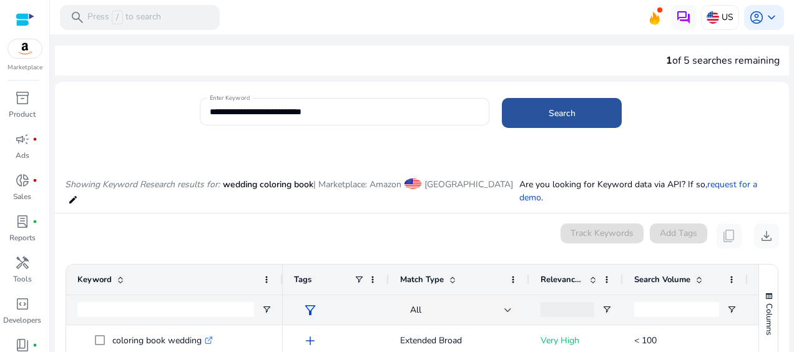
click at [570, 117] on span "Search" at bounding box center [562, 113] width 27 height 13
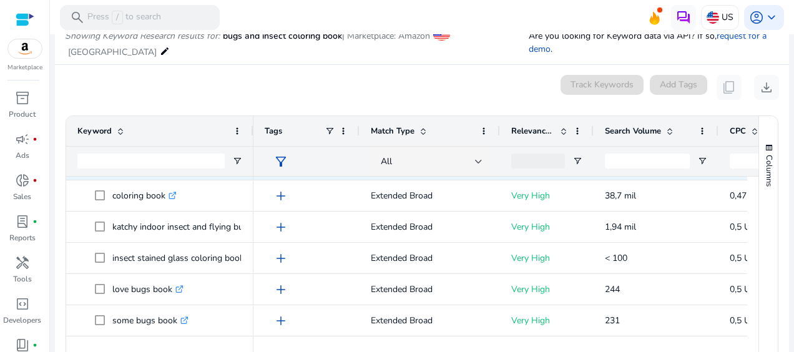
scroll to position [562, 0]
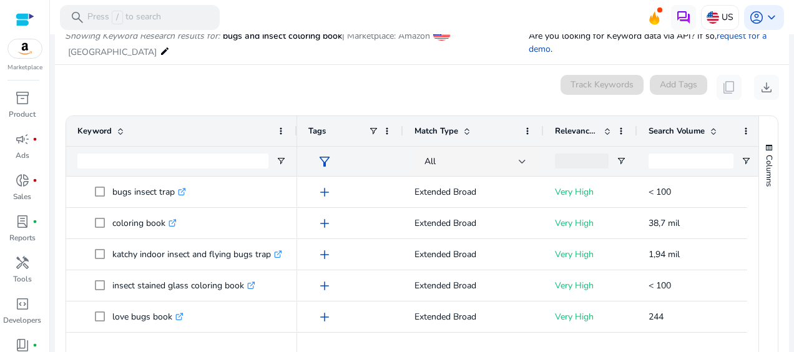
drag, startPoint x: 251, startPoint y: 134, endPoint x: 295, endPoint y: 150, distance: 46.4
click at [295, 150] on div "Keyword" at bounding box center [181, 146] width 231 height 60
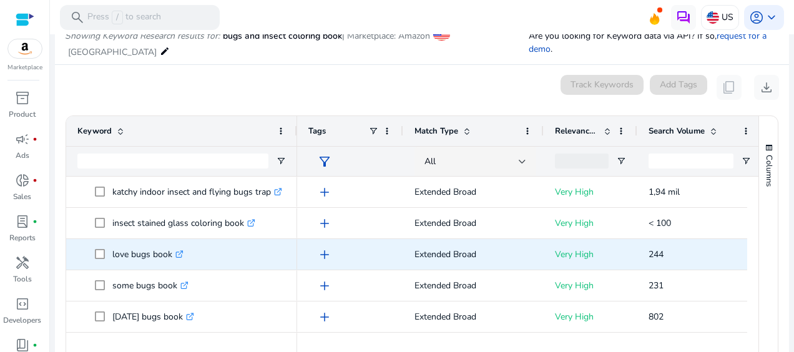
scroll to position [931, 0]
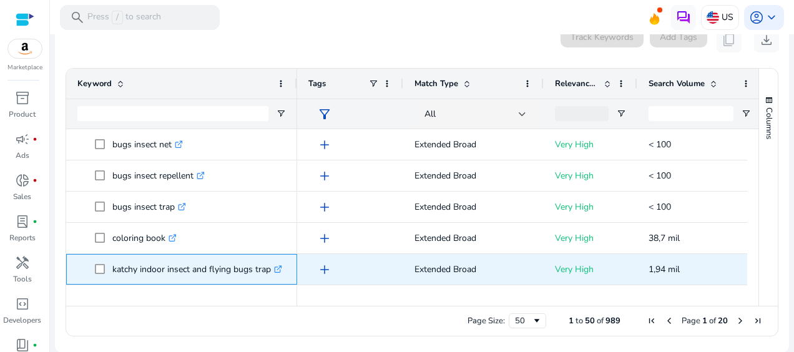
drag, startPoint x: 109, startPoint y: 268, endPoint x: 271, endPoint y: 275, distance: 162.4
click at [271, 275] on span "katchy indoor insect and flying bugs trap .st0{fill:#2c8af8}" at bounding box center [190, 269] width 191 height 26
copy span "katchy indoor insect and flying bugs trap"
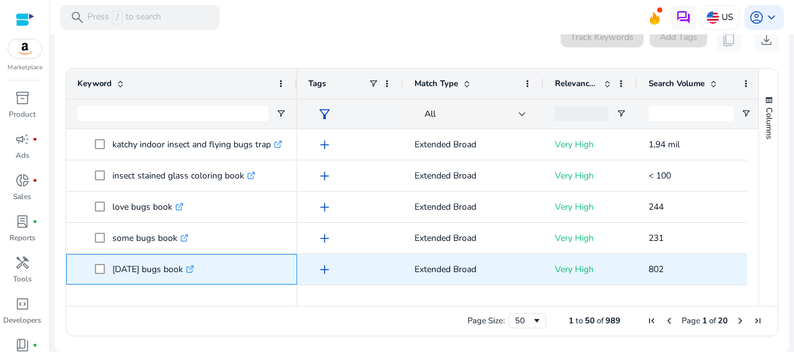
drag, startPoint x: 112, startPoint y: 270, endPoint x: 177, endPoint y: 268, distance: 64.9
click at [177, 268] on p "easter bugs book .st0{fill:#2c8af8}" at bounding box center [153, 269] width 82 height 26
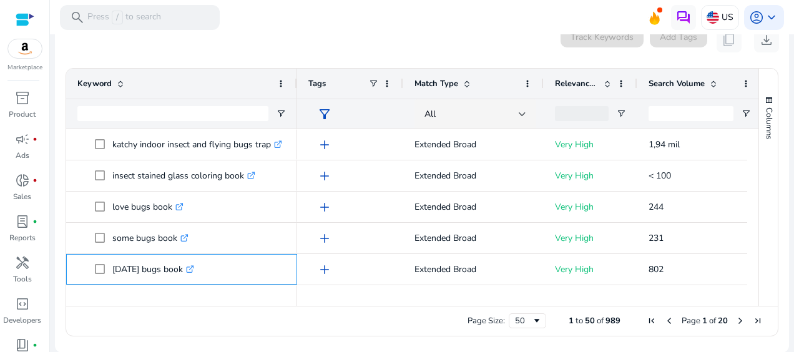
copy p "easter bugs book"
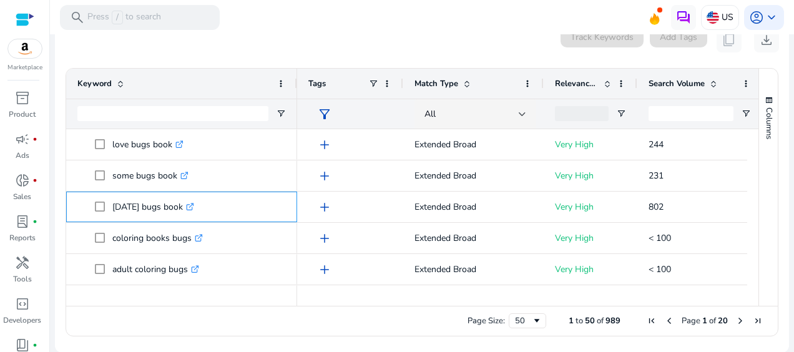
scroll to position [749, 0]
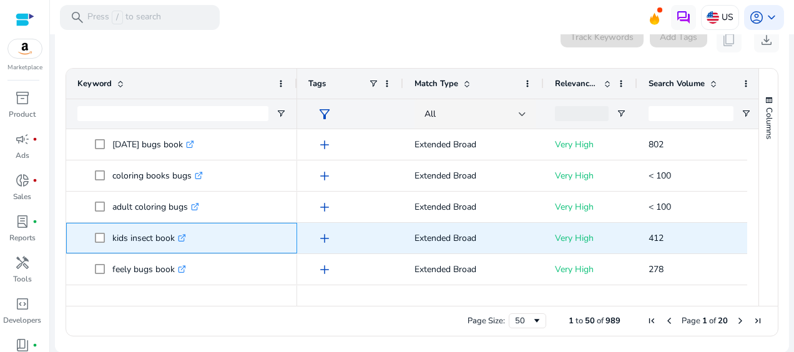
drag, startPoint x: 175, startPoint y: 239, endPoint x: 112, endPoint y: 245, distance: 62.7
click at [110, 243] on span "kids insect book .st0{fill:#2c8af8}" at bounding box center [190, 238] width 191 height 26
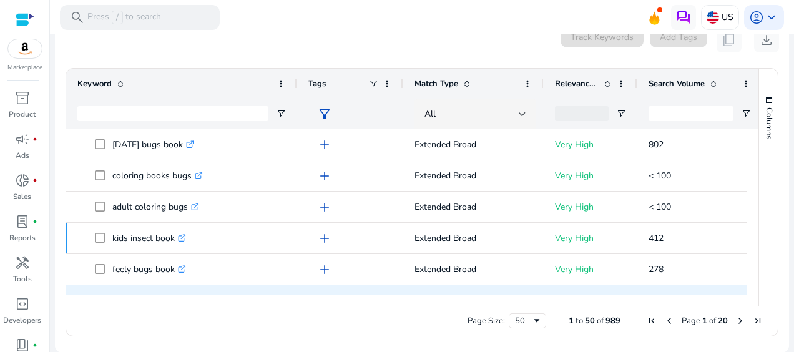
copy span "kids insect book"
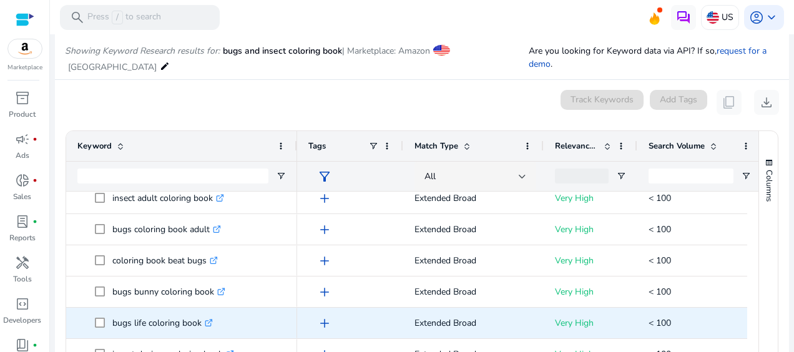
scroll to position [125, 0]
